Goal: Transaction & Acquisition: Purchase product/service

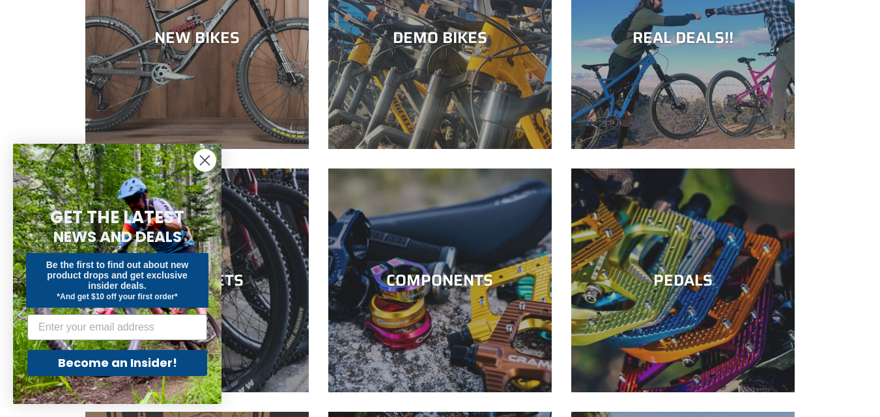
scroll to position [260, 0]
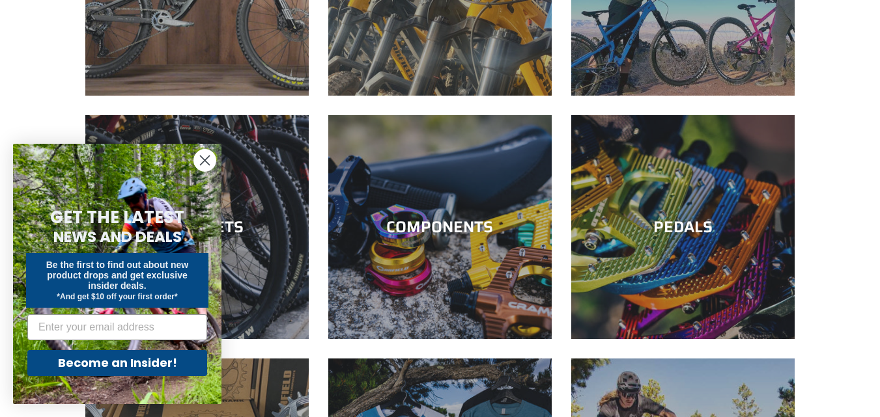
click at [199, 158] on circle "Close dialog" at bounding box center [204, 160] width 21 height 21
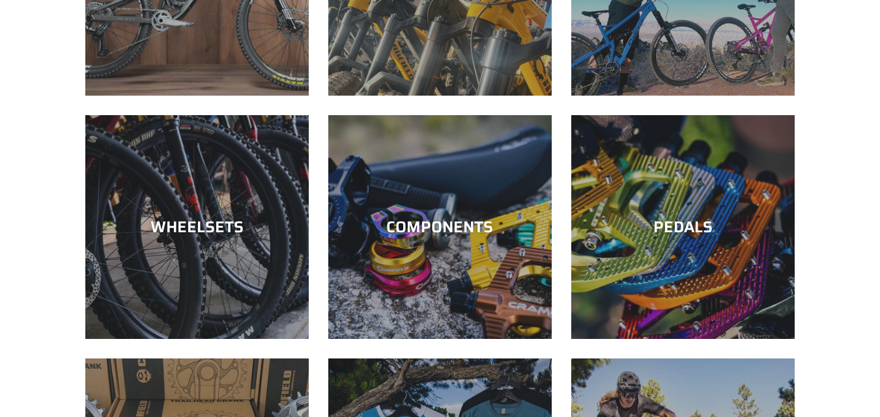
scroll to position [0, 0]
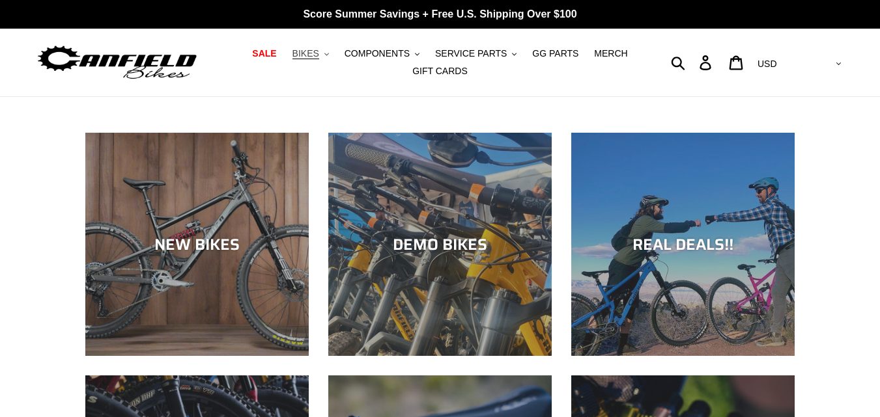
click at [319, 51] on span "BIKES" at bounding box center [305, 53] width 27 height 11
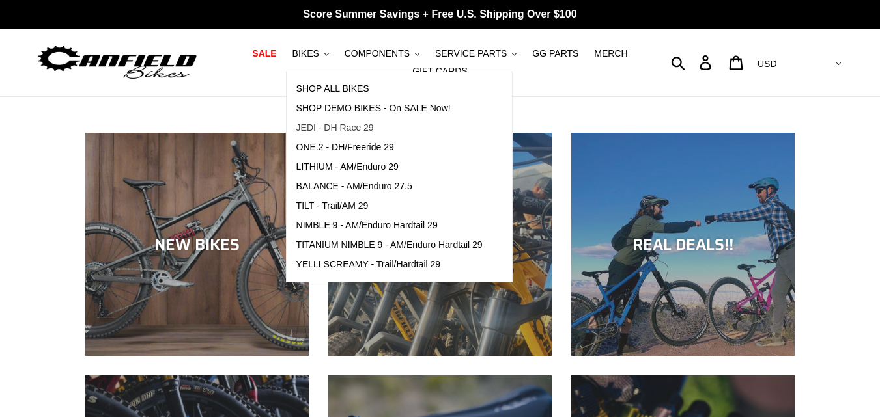
click at [363, 126] on span "JEDI - DH Race 29" at bounding box center [334, 127] width 77 height 11
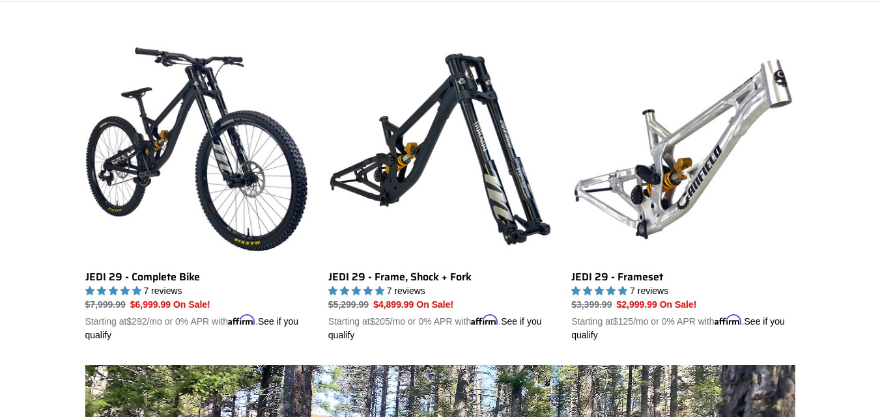
scroll to position [339, 0]
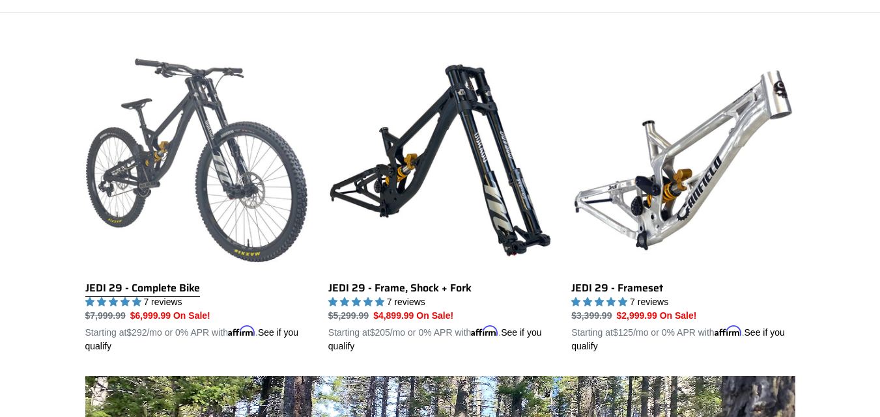
click at [189, 163] on link "JEDI 29 - Complete Bike" at bounding box center [196, 201] width 223 height 305
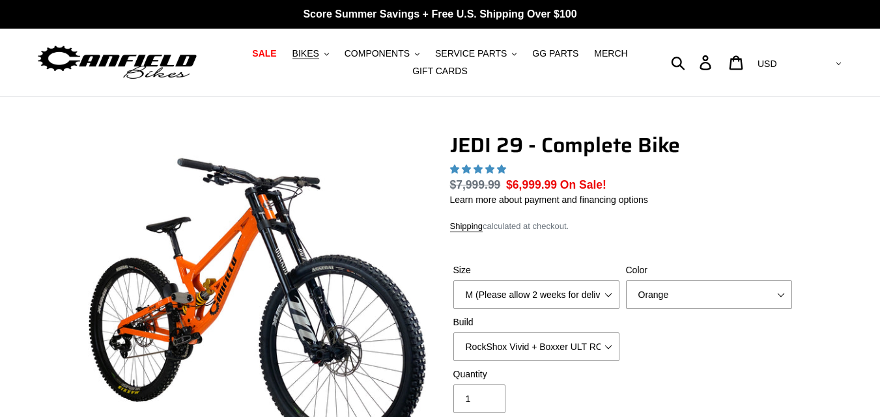
select select "highest-rating"
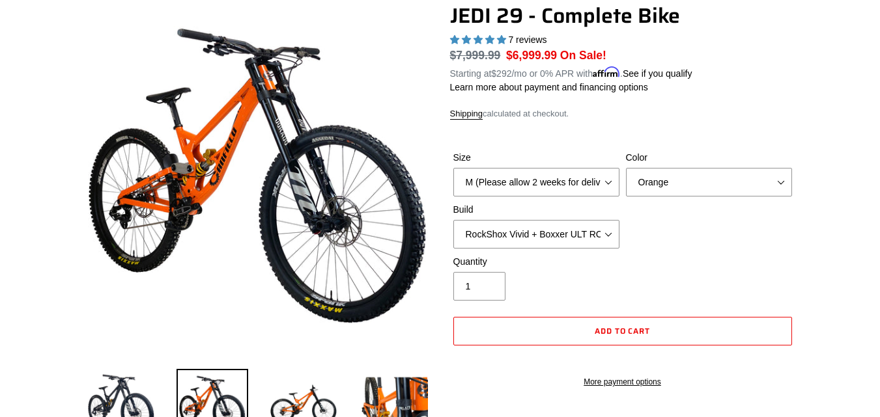
scroll to position [130, 0]
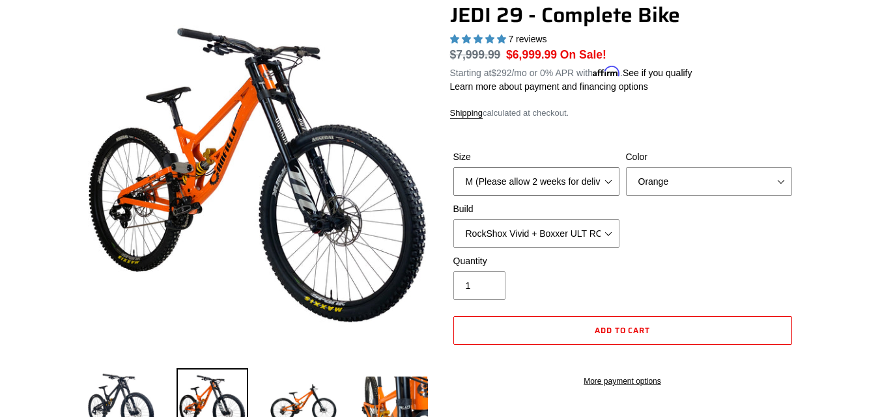
click at [603, 178] on select "M (Please allow 2 weeks for delivery) L (Please allow 2 weeks for delivery) XL …" at bounding box center [536, 181] width 166 height 29
select select "L (Please allow 2 weeks for delivery)"
click at [453, 167] on select "M (Please allow 2 weeks for delivery) L (Please allow 2 weeks for delivery) XL …" at bounding box center [536, 181] width 166 height 29
click at [781, 178] on select "Orange Stealth Black Raw" at bounding box center [709, 181] width 166 height 29
click at [626, 167] on select "Orange Stealth Black Raw" at bounding box center [709, 181] width 166 height 29
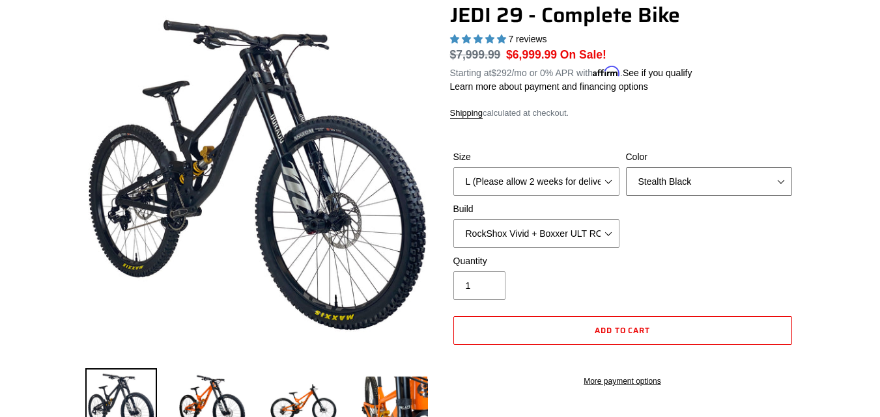
click at [780, 179] on select "Orange Stealth Black Raw" at bounding box center [709, 181] width 166 height 29
select select "Raw"
click at [626, 167] on select "Orange Stealth Black Raw" at bounding box center [709, 181] width 166 height 29
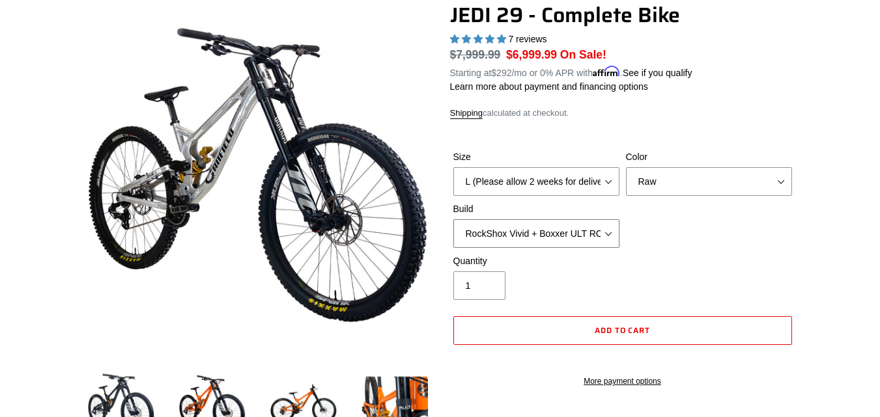
click at [608, 232] on select "RockShox Vivid + Boxxer ULT RC2 C3 200 + SRAM XO RockShox Vivid + Boxxer ULT RC…" at bounding box center [536, 233] width 166 height 29
click at [453, 219] on select "RockShox Vivid + Boxxer ULT RC2 C3 200 + SRAM XO RockShox Vivid + Boxxer ULT RC…" at bounding box center [536, 233] width 166 height 29
click at [604, 233] on select "RockShox Vivid + Boxxer ULT RC2 C3 200 + SRAM XO RockShox Vivid + Boxxer ULT RC…" at bounding box center [536, 233] width 166 height 29
select select "Fox DHX2 + Fox 40 Float Grip 2 203 + SRAM XO"
click at [453, 219] on select "RockShox Vivid + Boxxer ULT RC2 C3 200 + SRAM XO RockShox Vivid + Boxxer ULT RC…" at bounding box center [536, 233] width 166 height 29
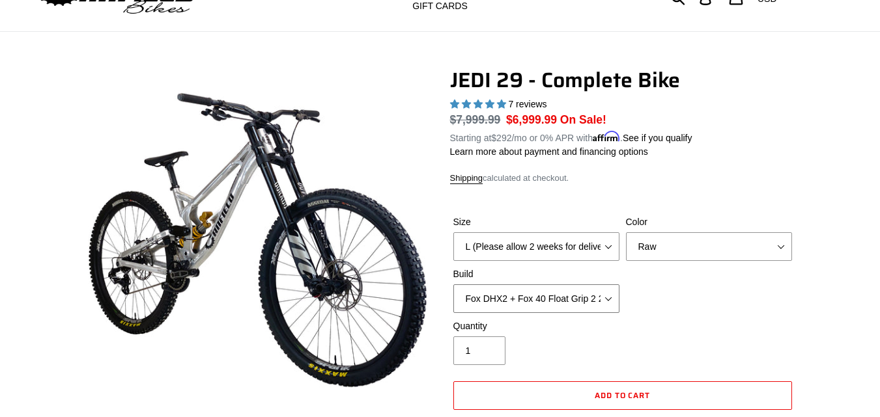
scroll to position [130, 0]
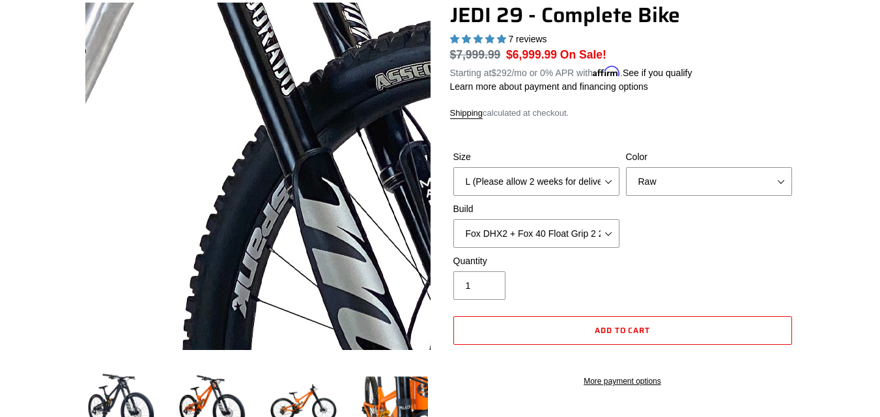
click at [285, 162] on img at bounding box center [181, 219] width 1334 height 1334
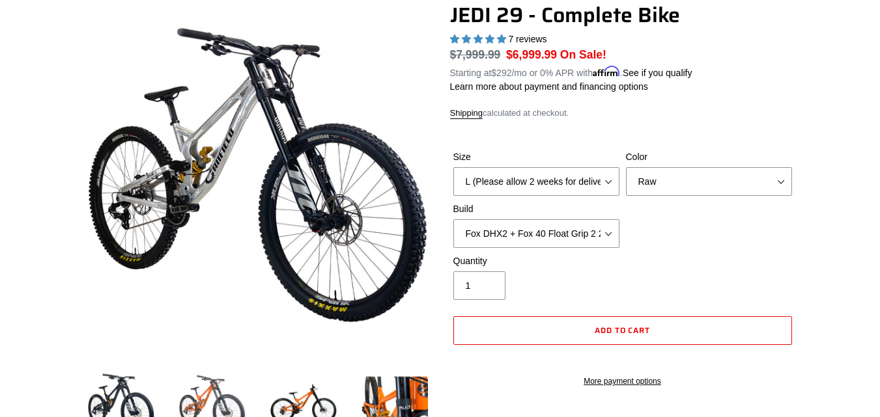
click at [219, 389] on img at bounding box center [212, 405] width 72 height 72
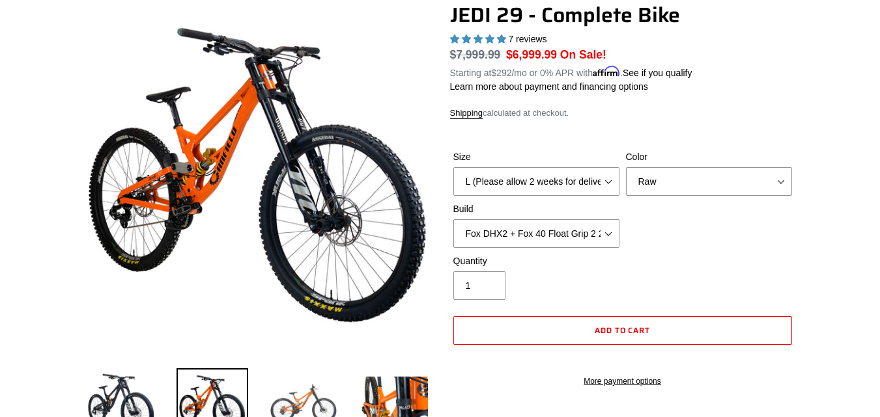
click at [322, 406] on img at bounding box center [304, 405] width 72 height 72
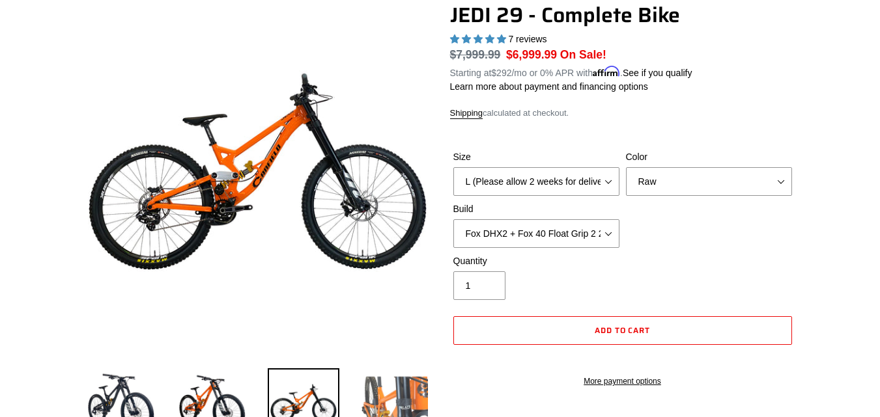
click at [404, 382] on img at bounding box center [395, 405] width 72 height 72
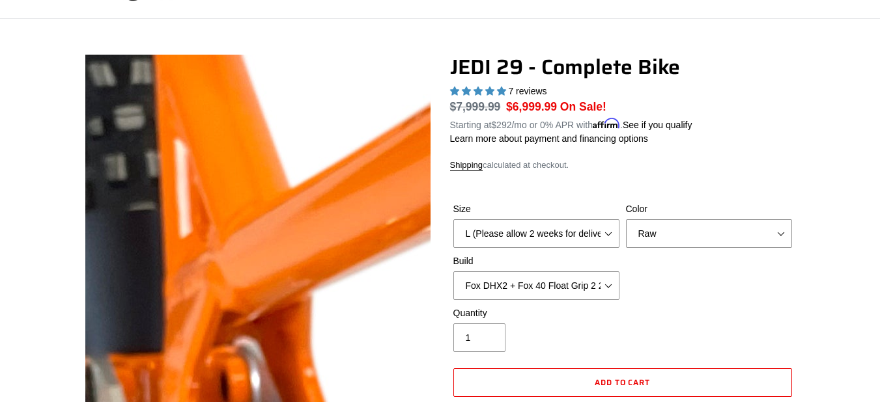
scroll to position [0, 0]
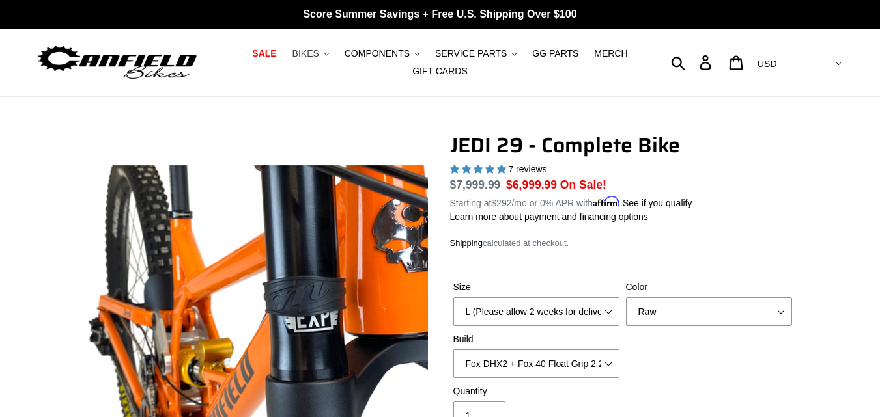
click at [331, 51] on button "BIKES .cls-1{fill:#231f20}" at bounding box center [310, 54] width 49 height 18
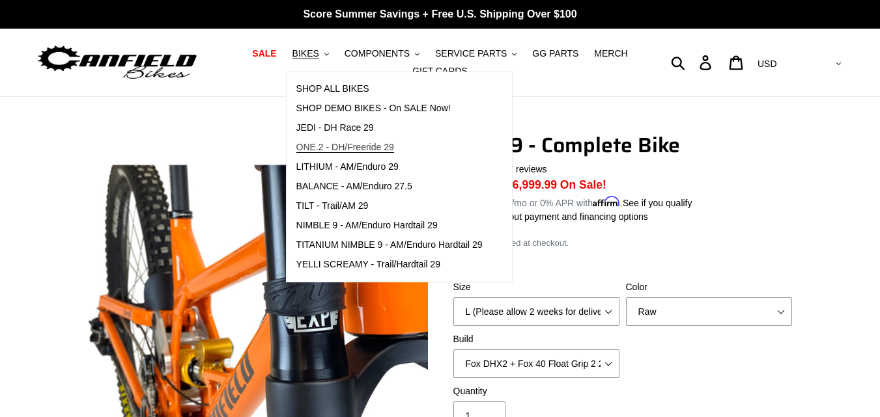
click at [332, 145] on span "ONE.2 - DH/Freeride 29" at bounding box center [345, 147] width 98 height 11
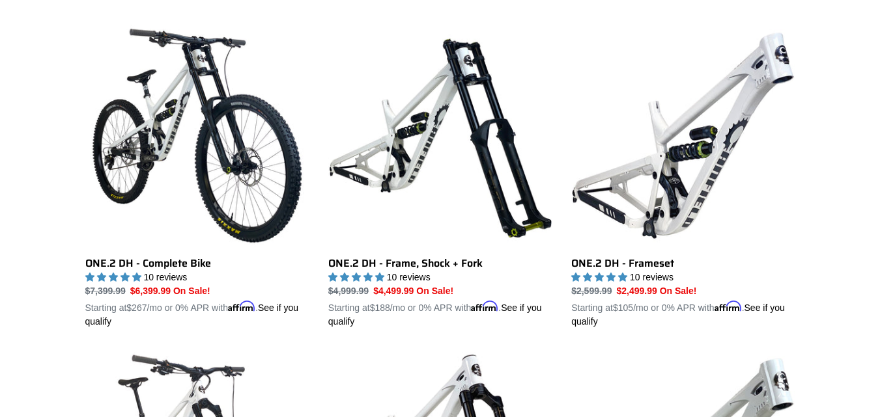
scroll to position [326, 0]
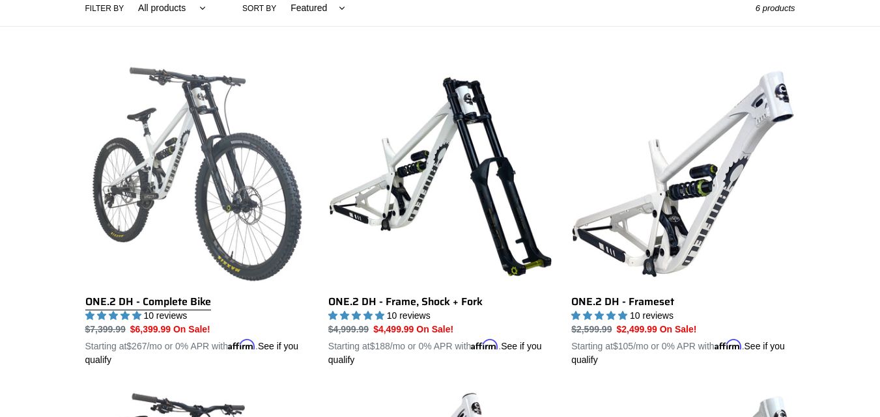
click at [182, 131] on link "ONE.2 DH - Complete Bike" at bounding box center [196, 215] width 223 height 305
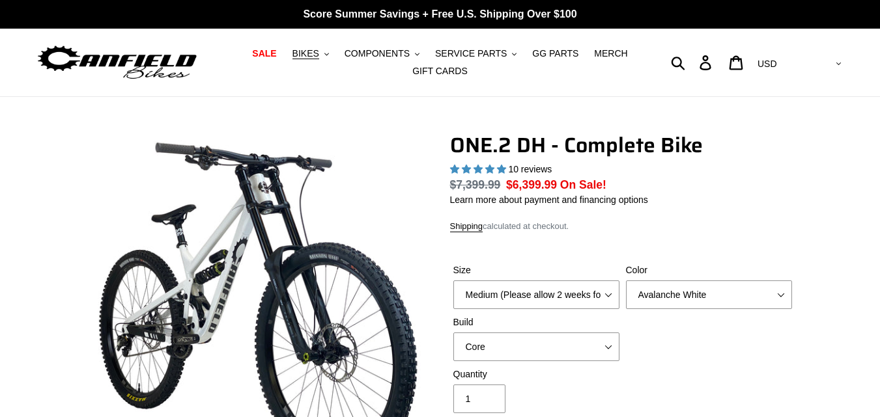
select select "highest-rating"
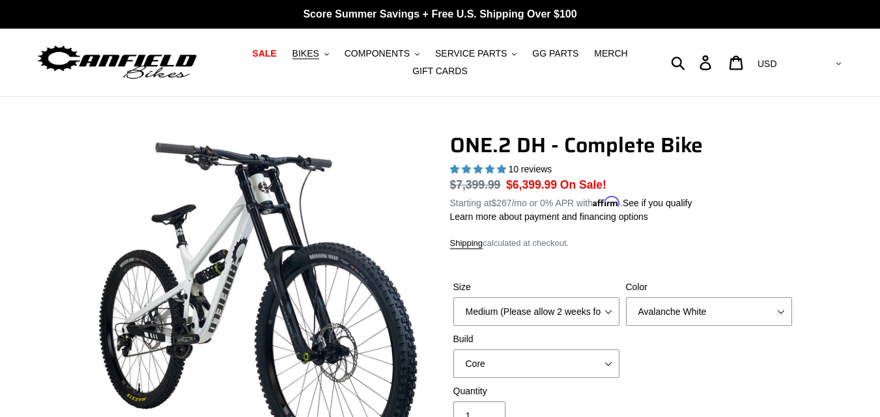
scroll to position [65, 0]
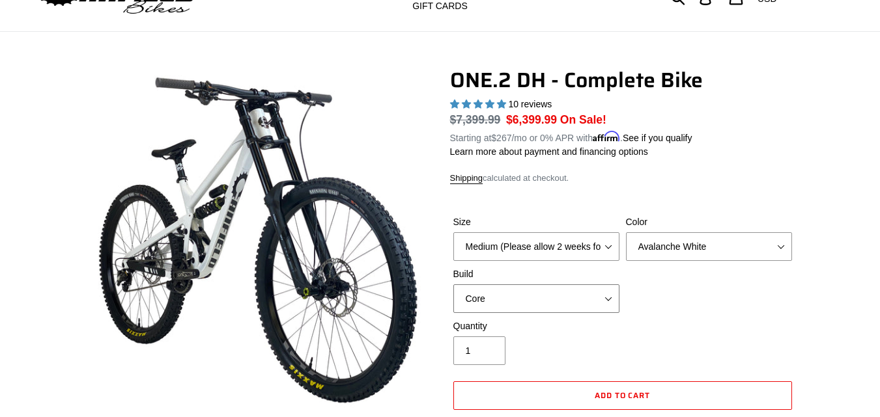
click at [608, 296] on select "Core Pro" at bounding box center [536, 299] width 166 height 29
click at [453, 285] on select "Core Pro" at bounding box center [536, 299] width 166 height 29
click at [602, 298] on select "Core Pro" at bounding box center [536, 299] width 166 height 29
select select "Core"
click at [453, 285] on select "Core Pro" at bounding box center [536, 299] width 166 height 29
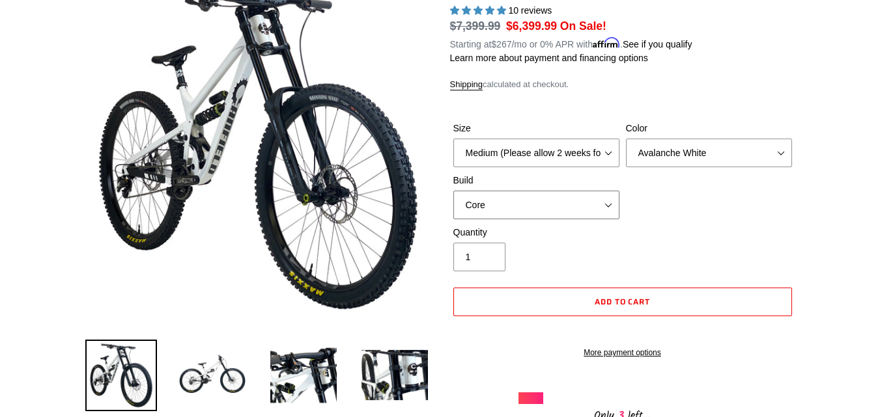
scroll to position [130, 0]
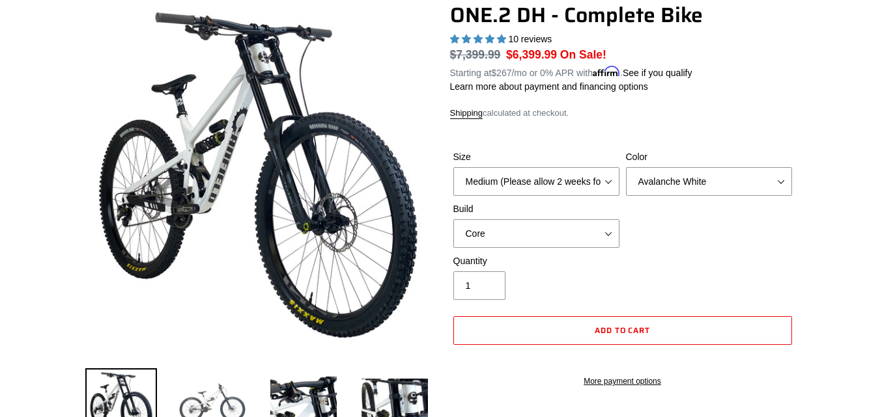
click at [206, 391] on img at bounding box center [212, 405] width 72 height 72
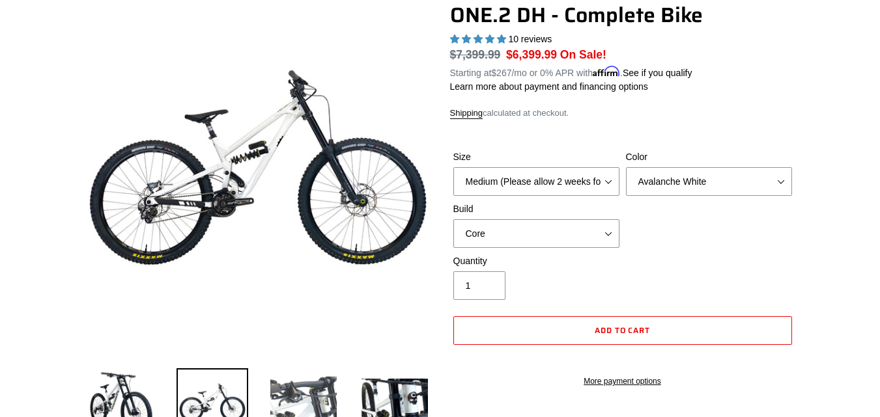
click at [312, 393] on img at bounding box center [304, 405] width 72 height 72
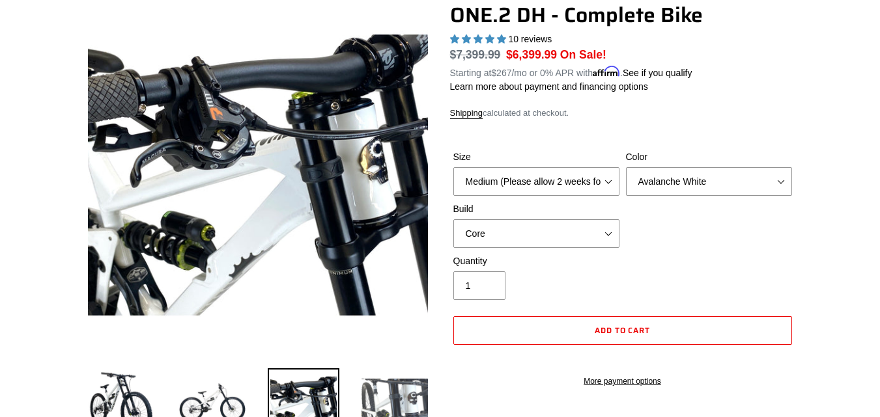
click at [390, 397] on img at bounding box center [395, 405] width 72 height 72
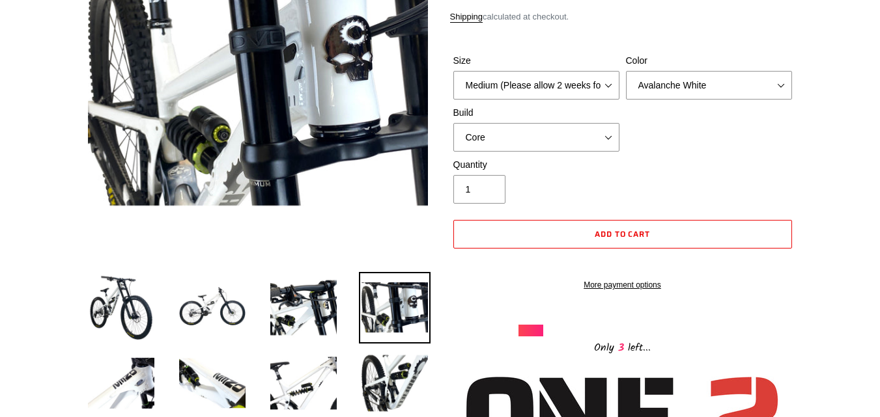
scroll to position [195, 0]
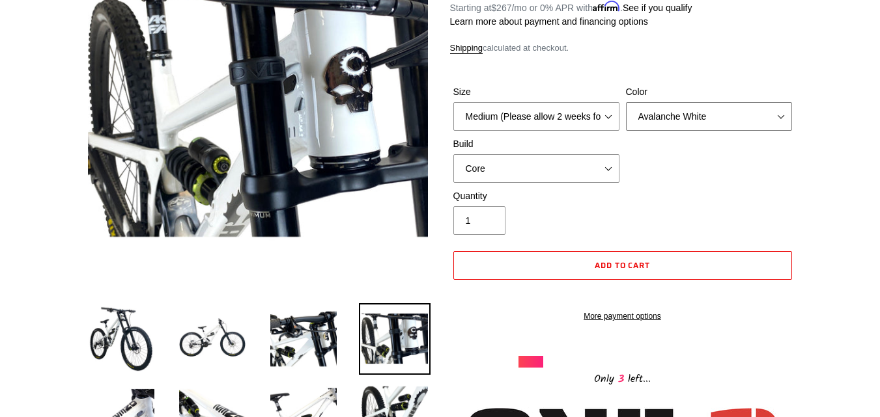
click at [763, 113] on select "Avalanche White Bentonite Grey" at bounding box center [709, 116] width 166 height 29
click at [626, 102] on select "Avalanche White Bentonite Grey" at bounding box center [709, 116] width 166 height 29
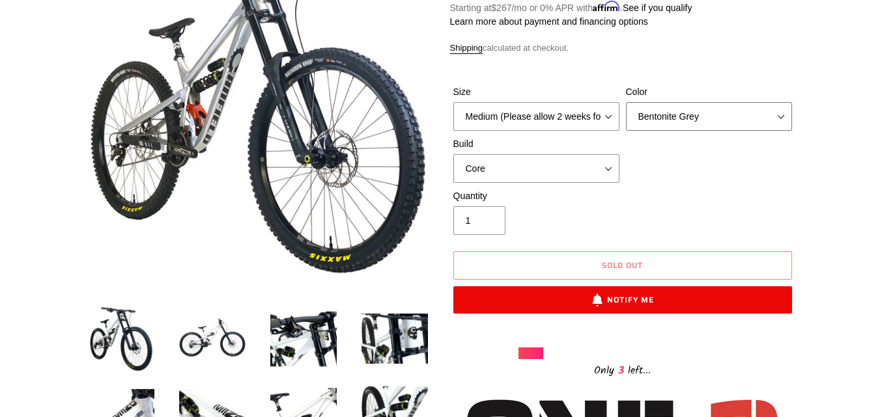
click at [763, 110] on select "Avalanche White Bentonite Grey" at bounding box center [709, 116] width 166 height 29
select select "Avalanche White"
click at [626, 102] on select "Avalanche White Bentonite Grey" at bounding box center [709, 116] width 166 height 29
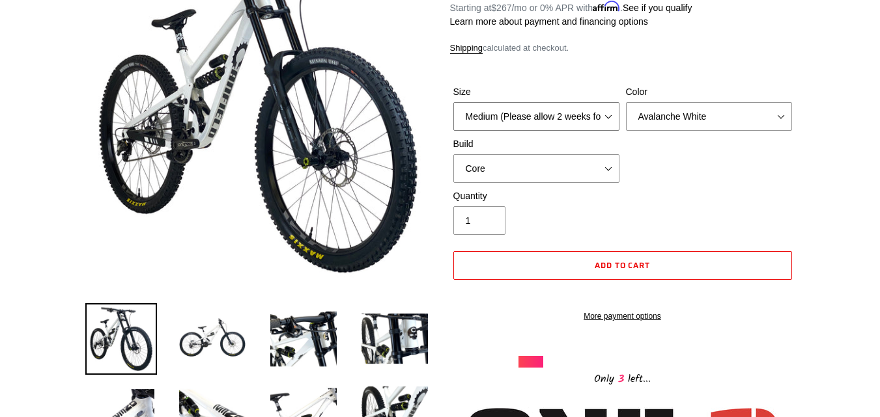
click at [596, 113] on select "Medium (Please allow 2 weeks for delivery) Large (Sold Out)" at bounding box center [536, 116] width 166 height 29
click at [453, 102] on select "Medium (Please allow 2 weeks for delivery) Large (Sold Out)" at bounding box center [536, 116] width 166 height 29
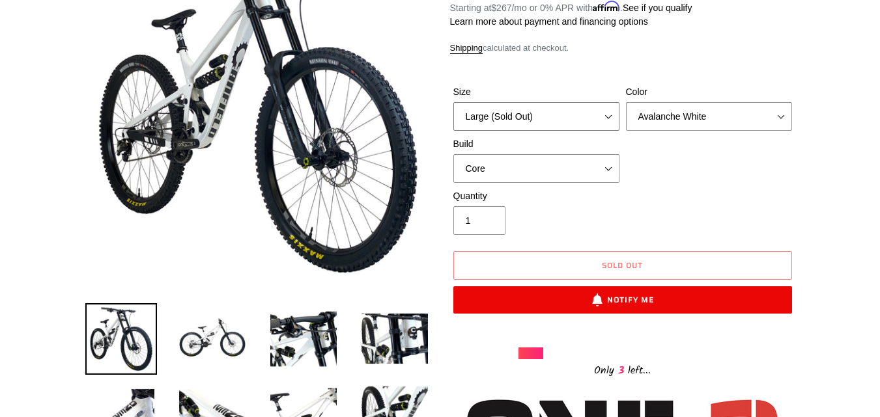
click at [604, 116] on select "Medium (Please allow 2 weeks for delivery) Large (Sold Out)" at bounding box center [536, 116] width 166 height 29
select select "Medium (Please allow 2 weeks for delivery)"
click at [453, 102] on select "Medium (Please allow 2 weeks for delivery) Large (Sold Out)" at bounding box center [536, 116] width 166 height 29
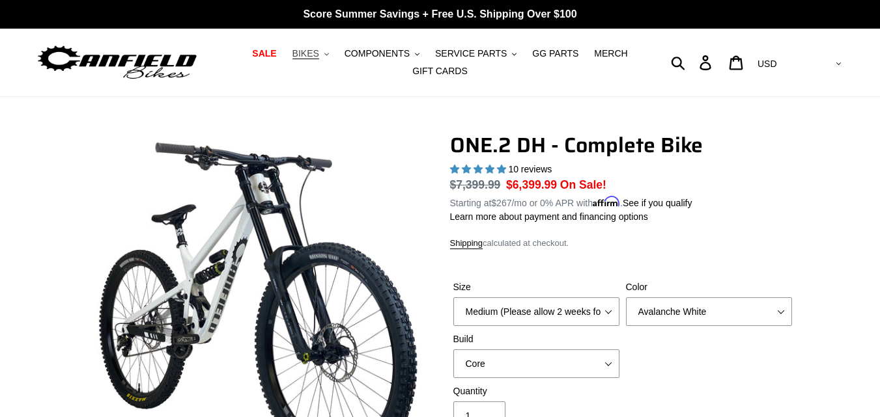
click at [330, 53] on button "BIKES .cls-1{fill:#231f20}" at bounding box center [310, 54] width 49 height 18
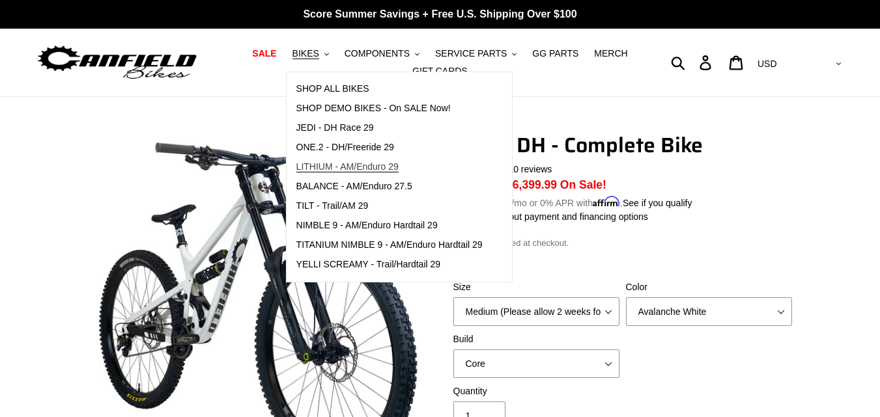
click at [328, 165] on span "LITHIUM - AM/Enduro 29" at bounding box center [347, 167] width 102 height 11
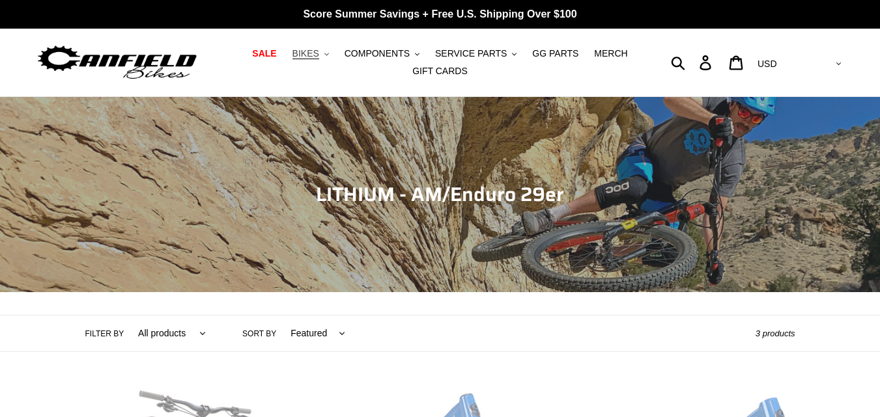
click at [319, 51] on span "BIKES" at bounding box center [305, 53] width 27 height 11
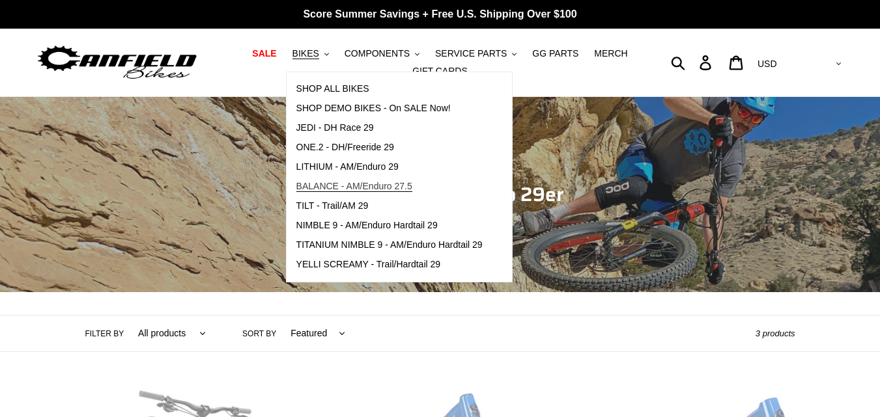
click at [328, 188] on span "BALANCE - AM/Enduro 27.5" at bounding box center [354, 186] width 116 height 11
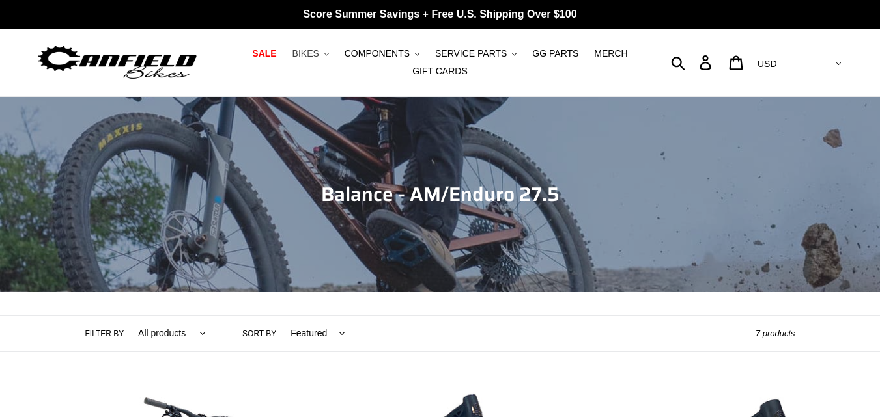
click at [330, 51] on button "BIKES .cls-1{fill:#231f20}" at bounding box center [310, 54] width 49 height 18
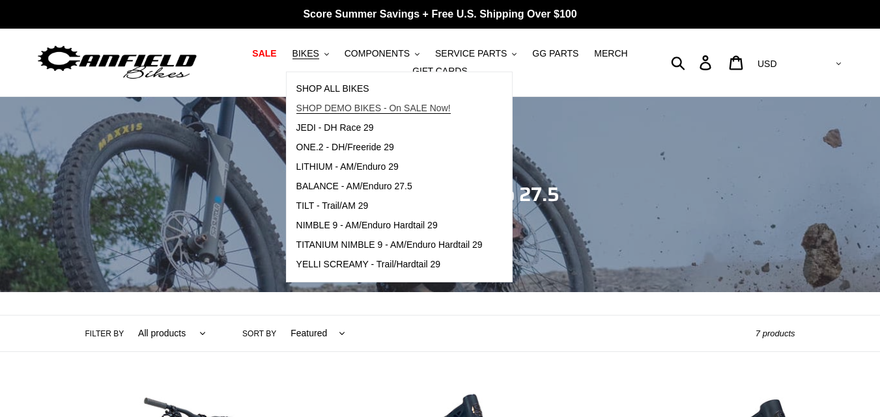
click at [348, 107] on span "SHOP DEMO BIKES - On SALE Now!" at bounding box center [373, 108] width 154 height 11
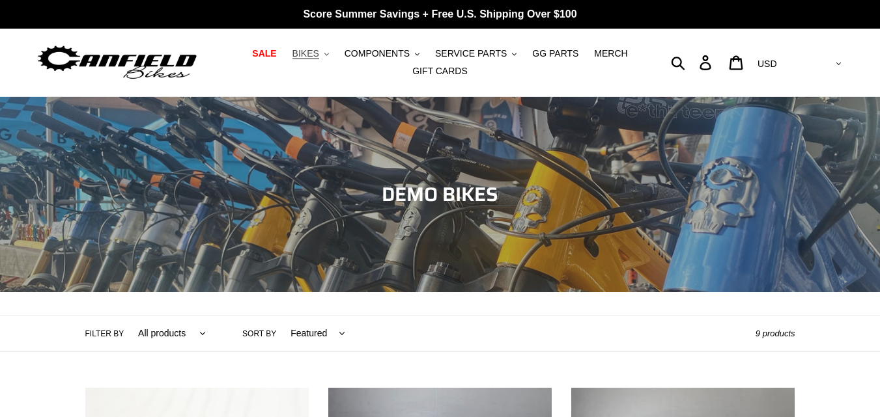
click at [318, 48] on span "BIKES" at bounding box center [305, 53] width 27 height 11
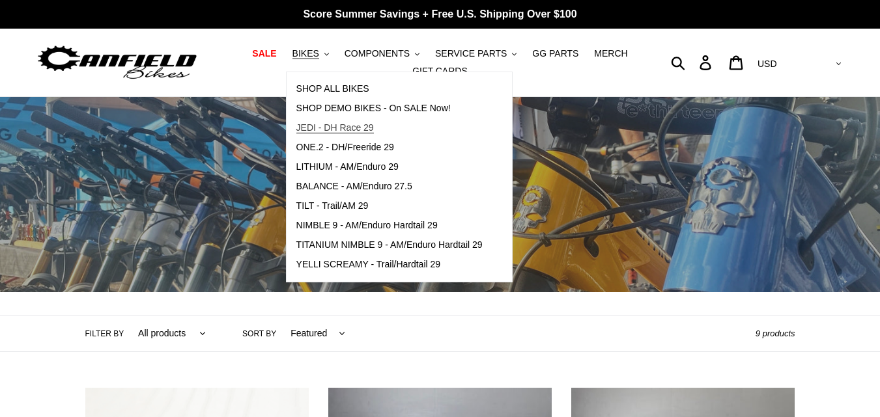
click at [344, 128] on span "JEDI - DH Race 29" at bounding box center [334, 127] width 77 height 11
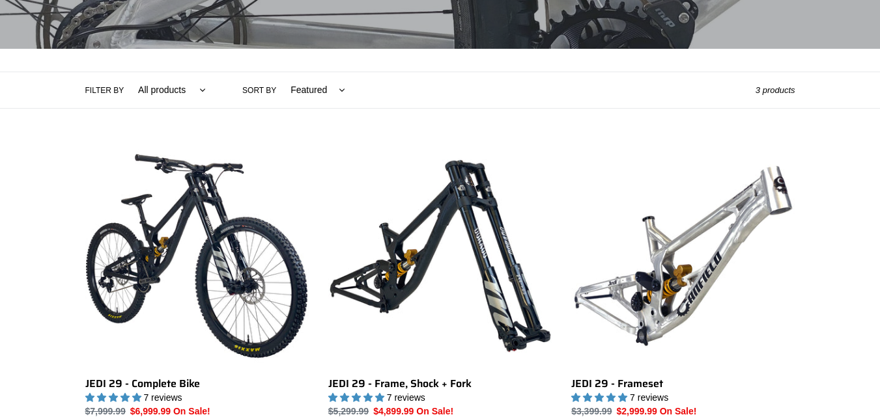
scroll to position [260, 0]
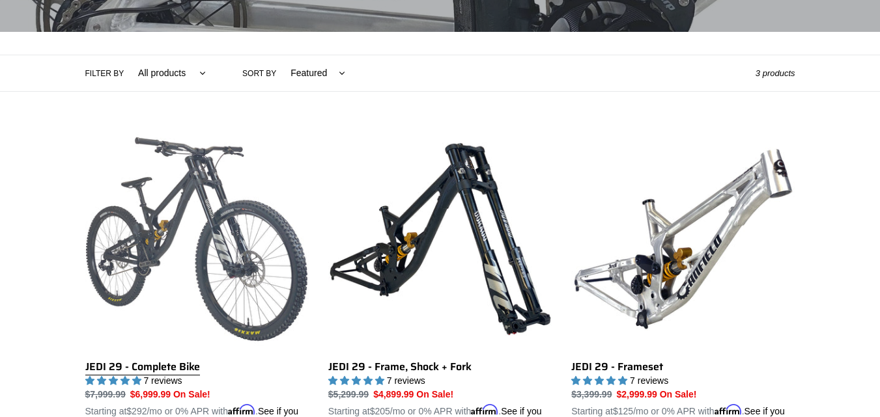
click at [207, 225] on link "JEDI 29 - Complete Bike" at bounding box center [196, 280] width 223 height 305
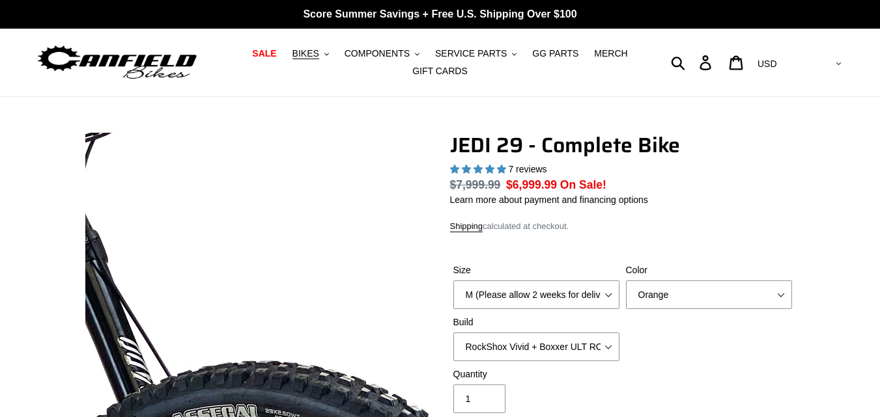
select select "highest-rating"
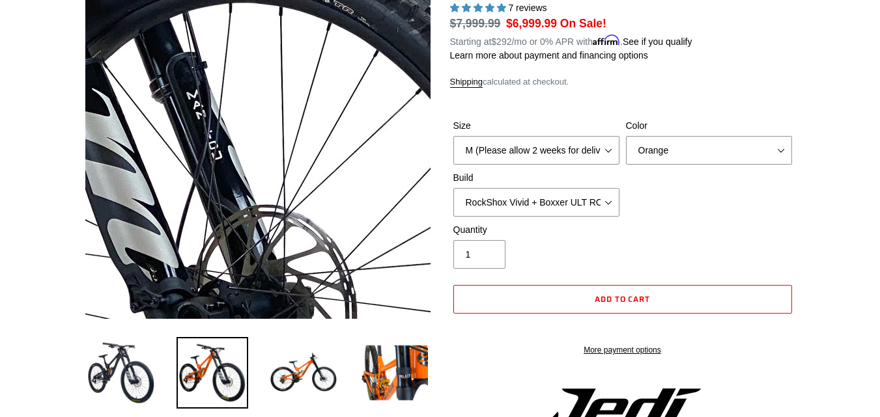
scroll to position [130, 0]
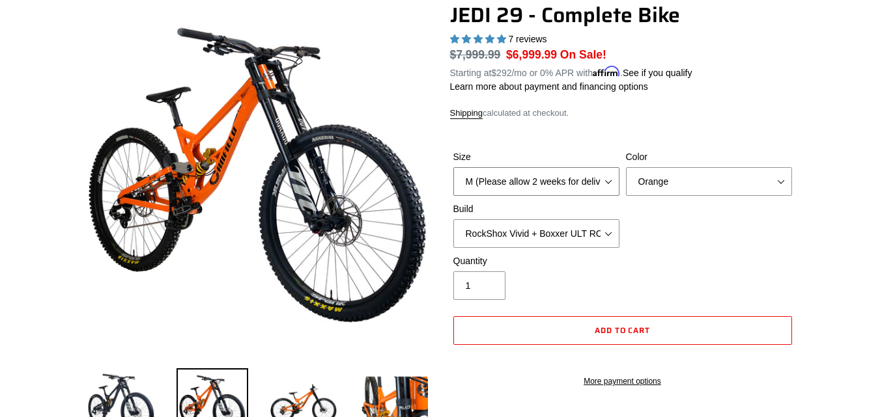
click at [595, 182] on select "M (Please allow 2 weeks for delivery) L (Please allow 2 weeks for delivery) XL …" at bounding box center [536, 181] width 166 height 29
select select "L (Please allow 2 weeks for delivery)"
click at [453, 167] on select "M (Please allow 2 weeks for delivery) L (Please allow 2 weeks for delivery) XL …" at bounding box center [536, 181] width 166 height 29
click at [738, 179] on select "Orange Stealth Black Raw" at bounding box center [709, 181] width 166 height 29
select select "Stealth Black"
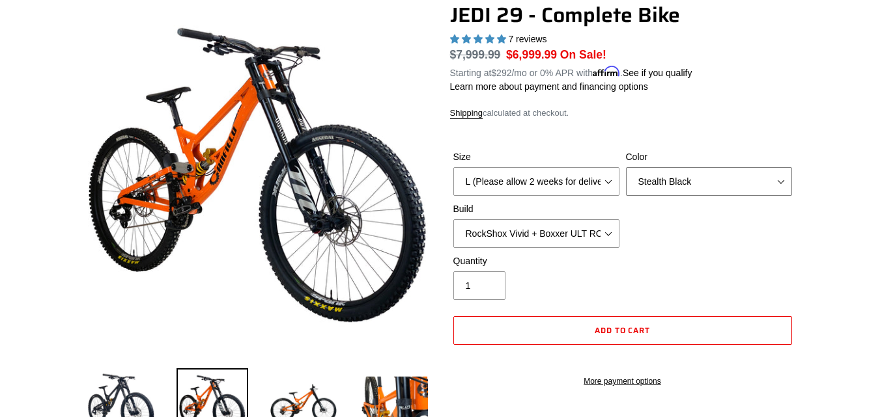
click at [626, 167] on select "Orange Stealth Black Raw" at bounding box center [709, 181] width 166 height 29
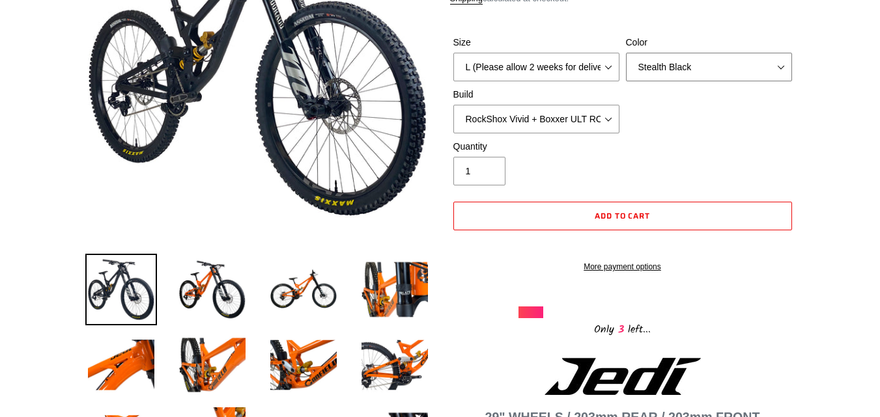
scroll to position [260, 0]
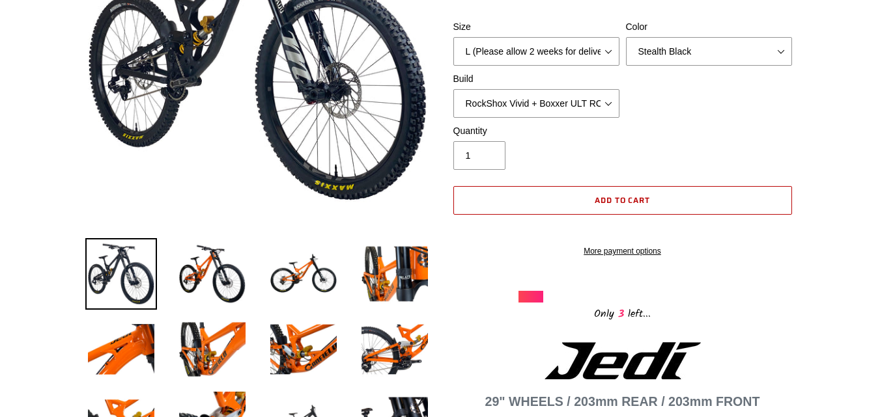
click at [616, 195] on span "Add to cart" at bounding box center [623, 200] width 56 height 12
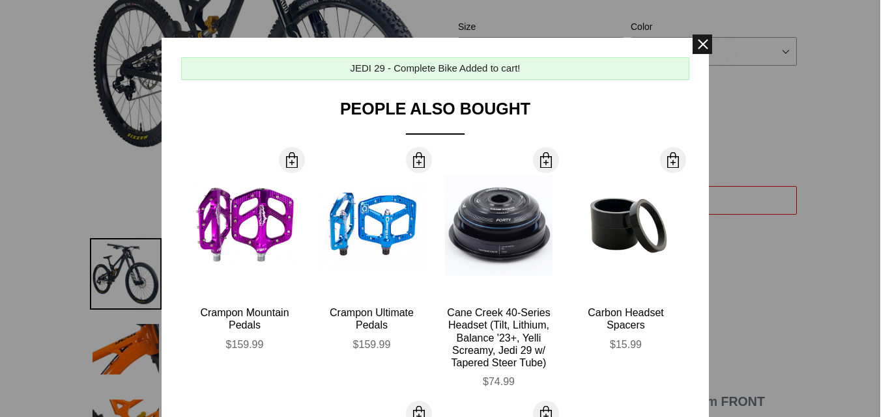
click at [699, 45] on span at bounding box center [702, 45] width 20 height 20
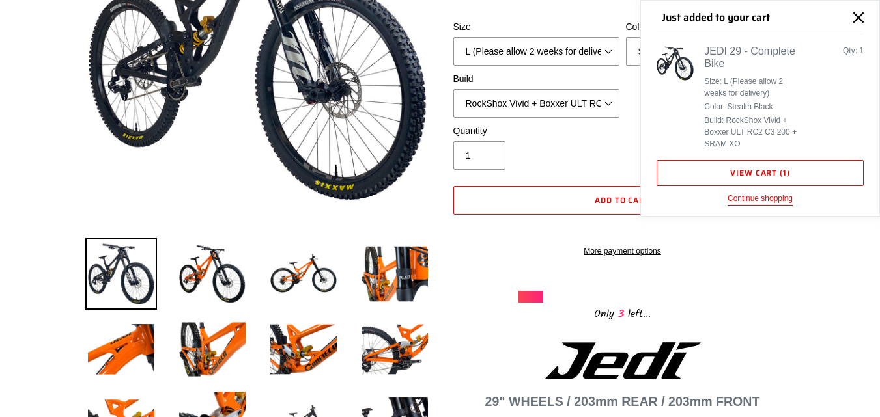
scroll to position [0, 0]
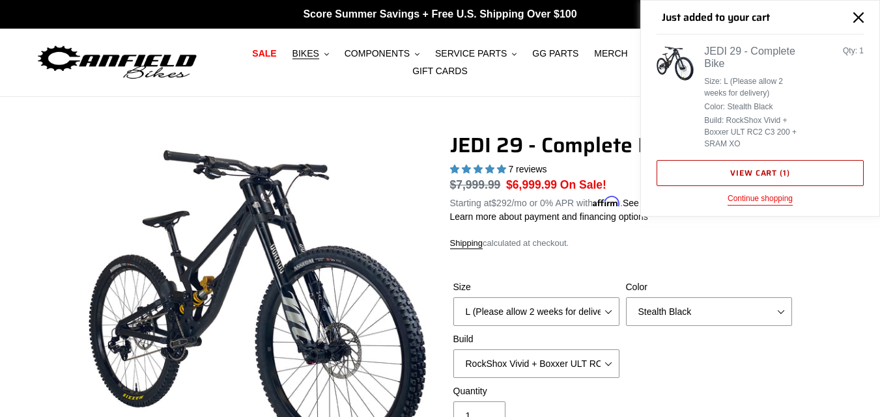
click at [753, 173] on link "View cart ( 1 )" at bounding box center [759, 173] width 207 height 26
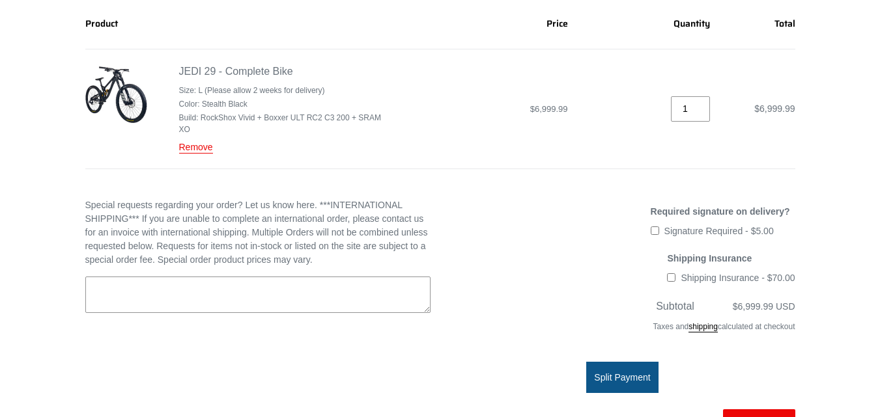
scroll to position [260, 0]
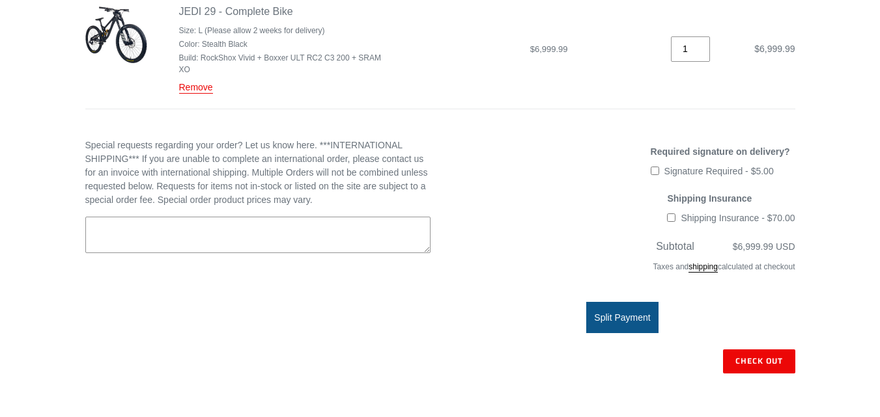
click at [656, 167] on input "Signature Required - $5.00" at bounding box center [655, 171] width 8 height 8
checkbox input "true"
